Goal: Obtain resource: Obtain resource

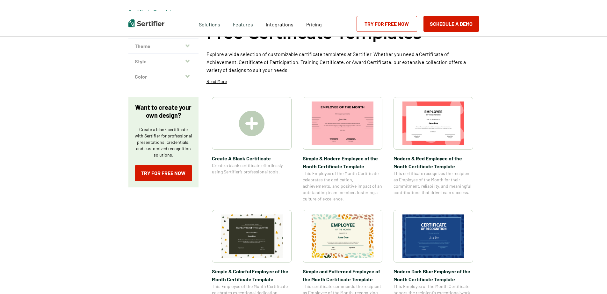
scroll to position [96, 0]
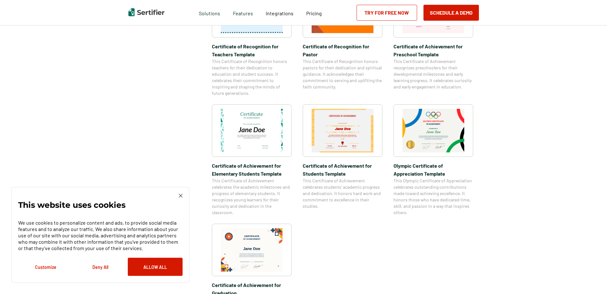
scroll to position [542, 0]
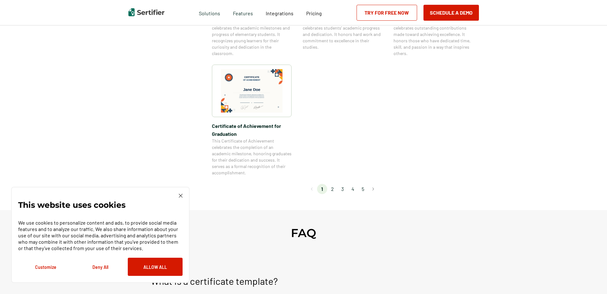
click at [336, 191] on li "2" at bounding box center [332, 189] width 10 height 10
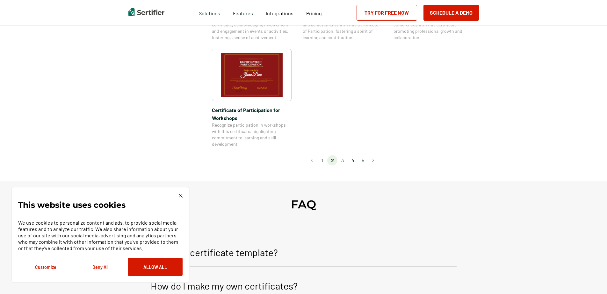
scroll to position [573, 0]
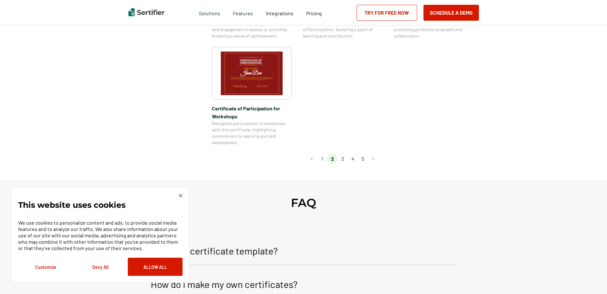
click at [342, 154] on li "3" at bounding box center [342, 159] width 10 height 10
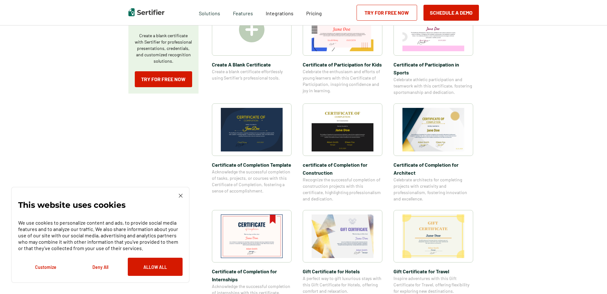
scroll to position [191, 0]
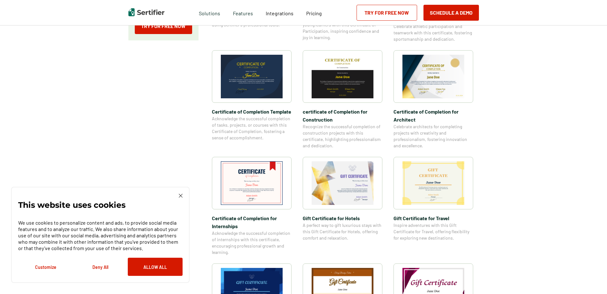
click at [427, 83] on img at bounding box center [433, 77] width 62 height 44
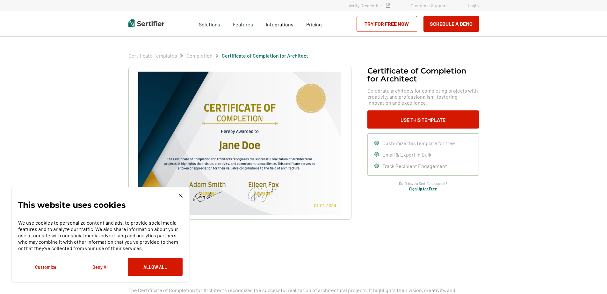
click at [393, 110] on div "Certificate of Completion​ for Architect Celebrate architects for completing pr…" at bounding box center [423, 129] width 112 height 124
click at [393, 117] on button "Use This Template" at bounding box center [423, 120] width 112 height 18
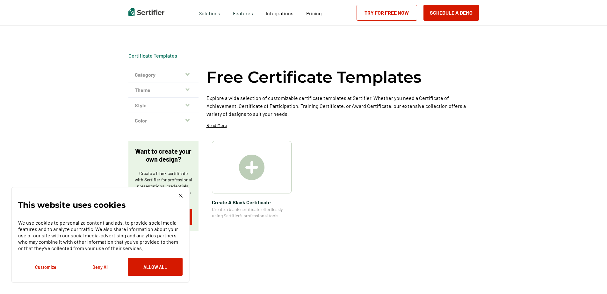
scroll to position [191, 0]
